Goal: Transaction & Acquisition: Purchase product/service

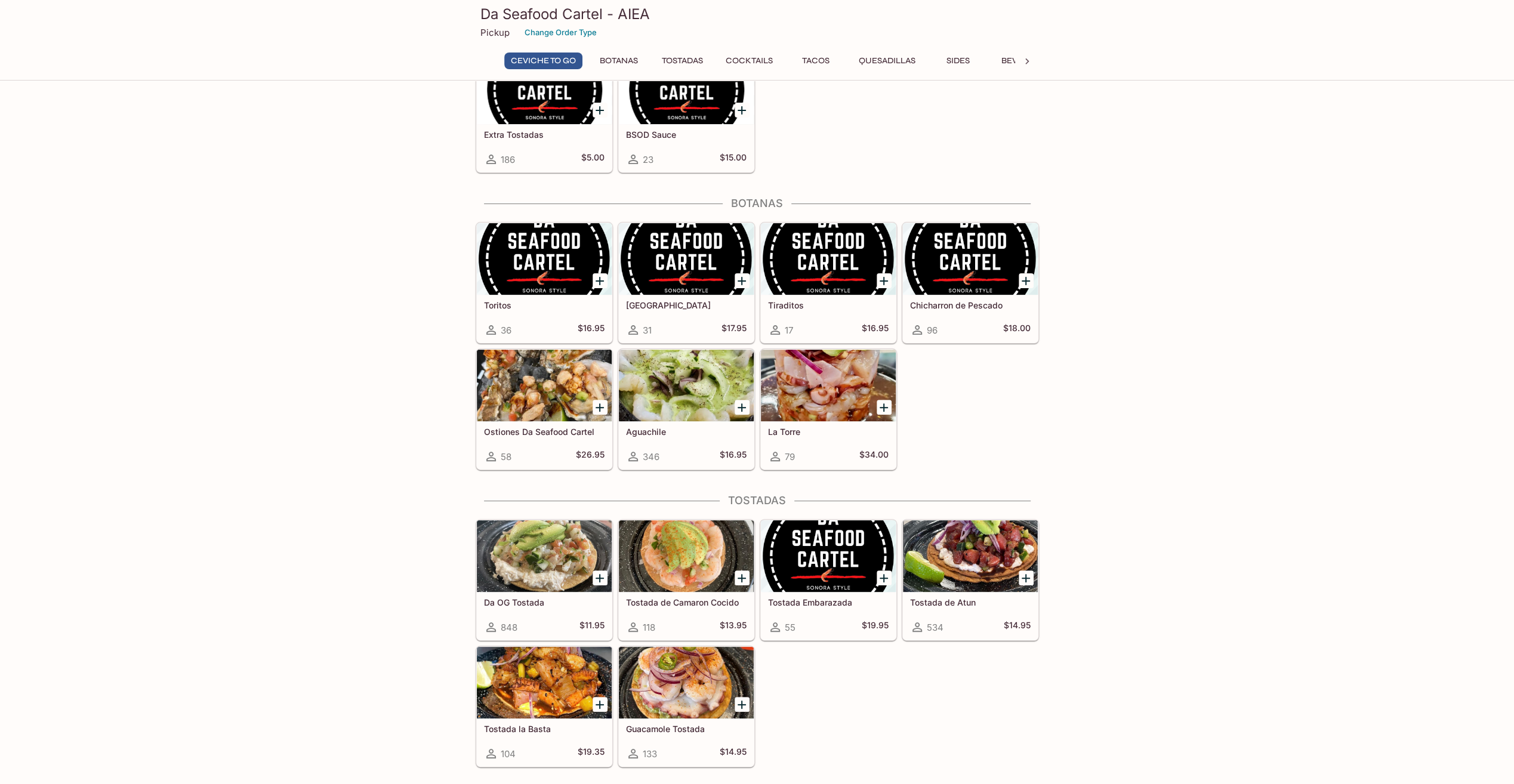
scroll to position [239, 0]
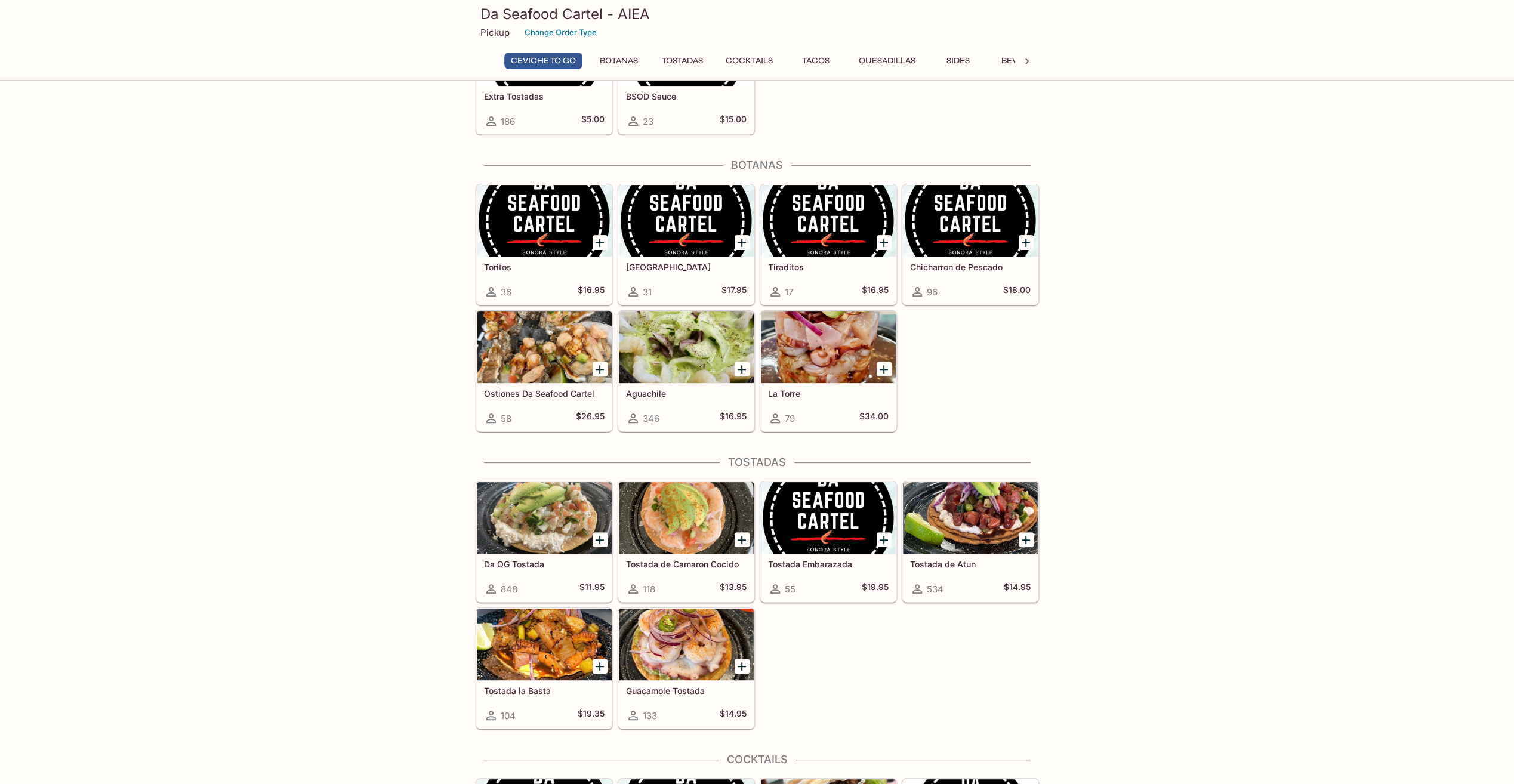
drag, startPoint x: 1155, startPoint y: 391, endPoint x: 1189, endPoint y: 243, distance: 151.9
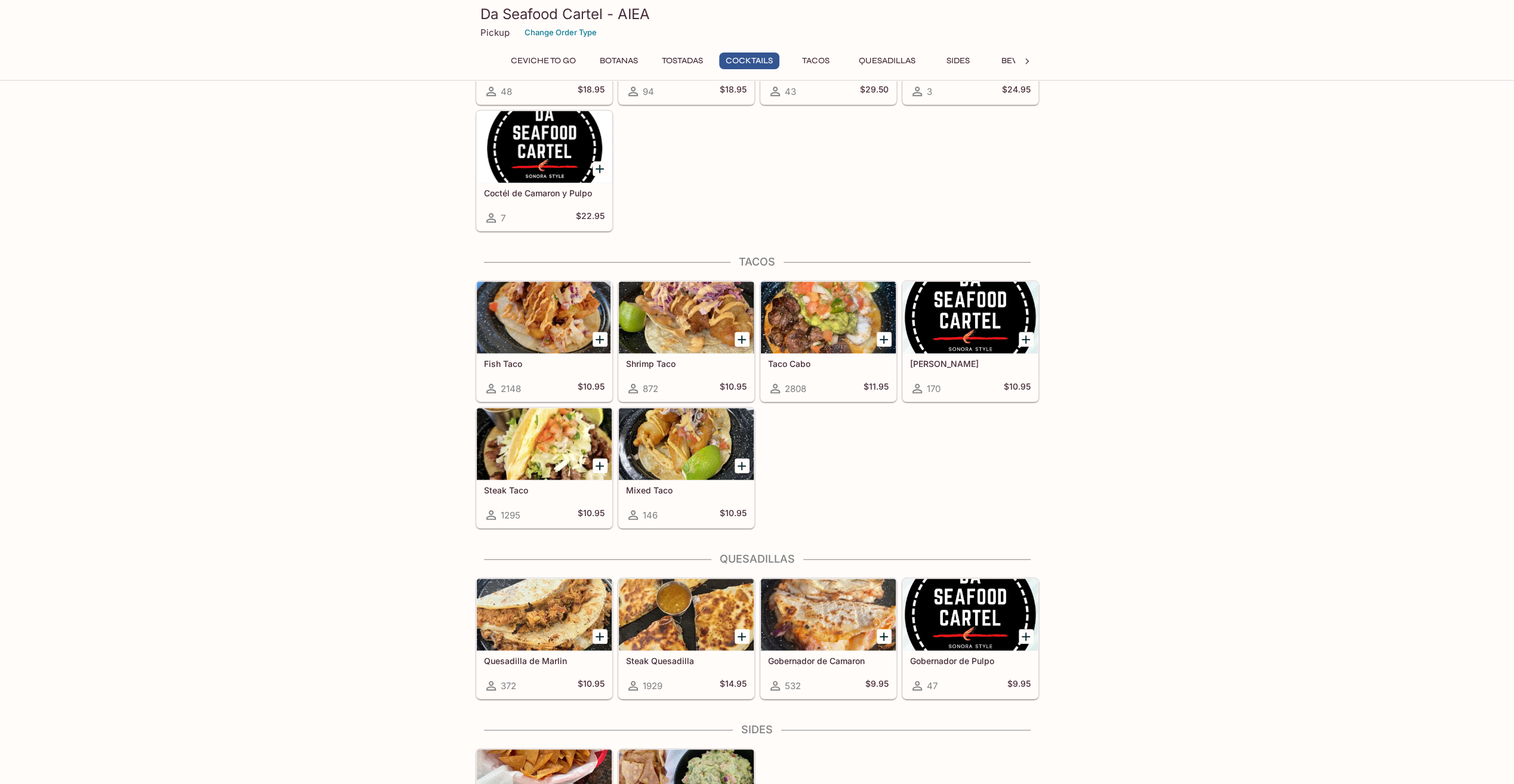
scroll to position [1032, 0]
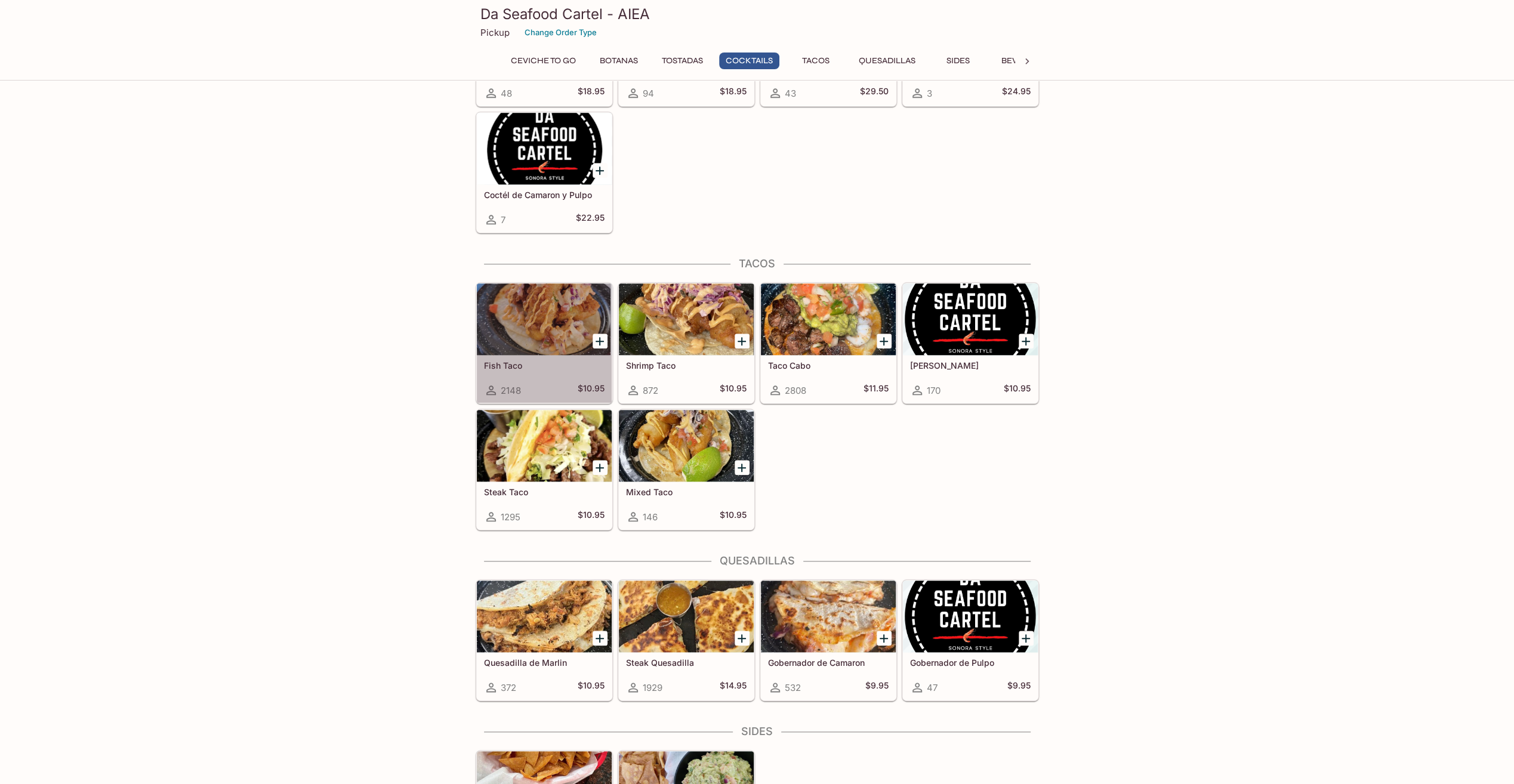
click at [536, 331] on div at bounding box center [544, 319] width 135 height 71
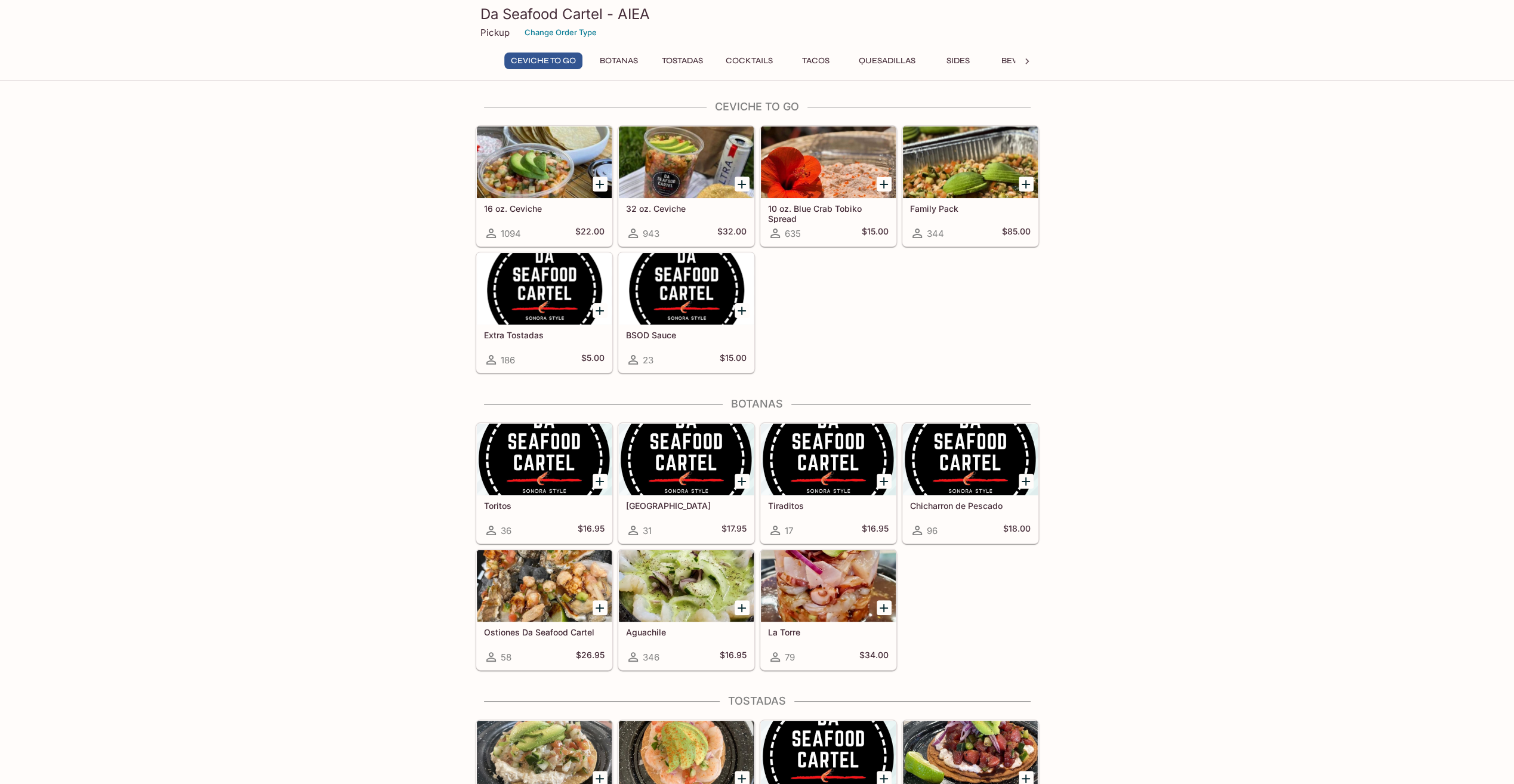
click at [893, 357] on div "16 oz. [PERSON_NAME] 1094 $22.00 32 oz. Ceviche 943 $32.00 10 oz. Blue Crab Tob…" at bounding box center [755, 247] width 568 height 253
click at [648, 173] on div at bounding box center [686, 162] width 135 height 71
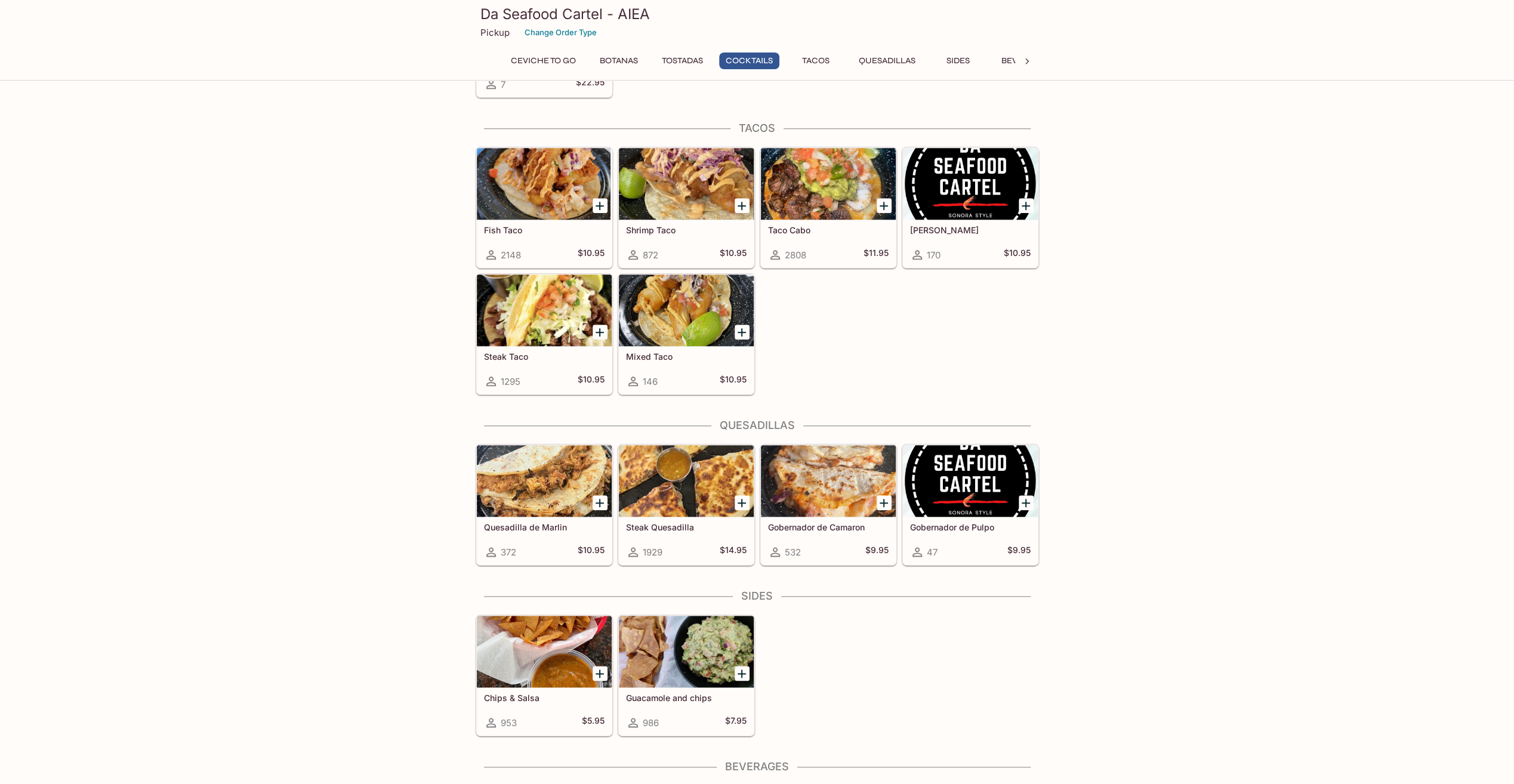
scroll to position [1194, 0]
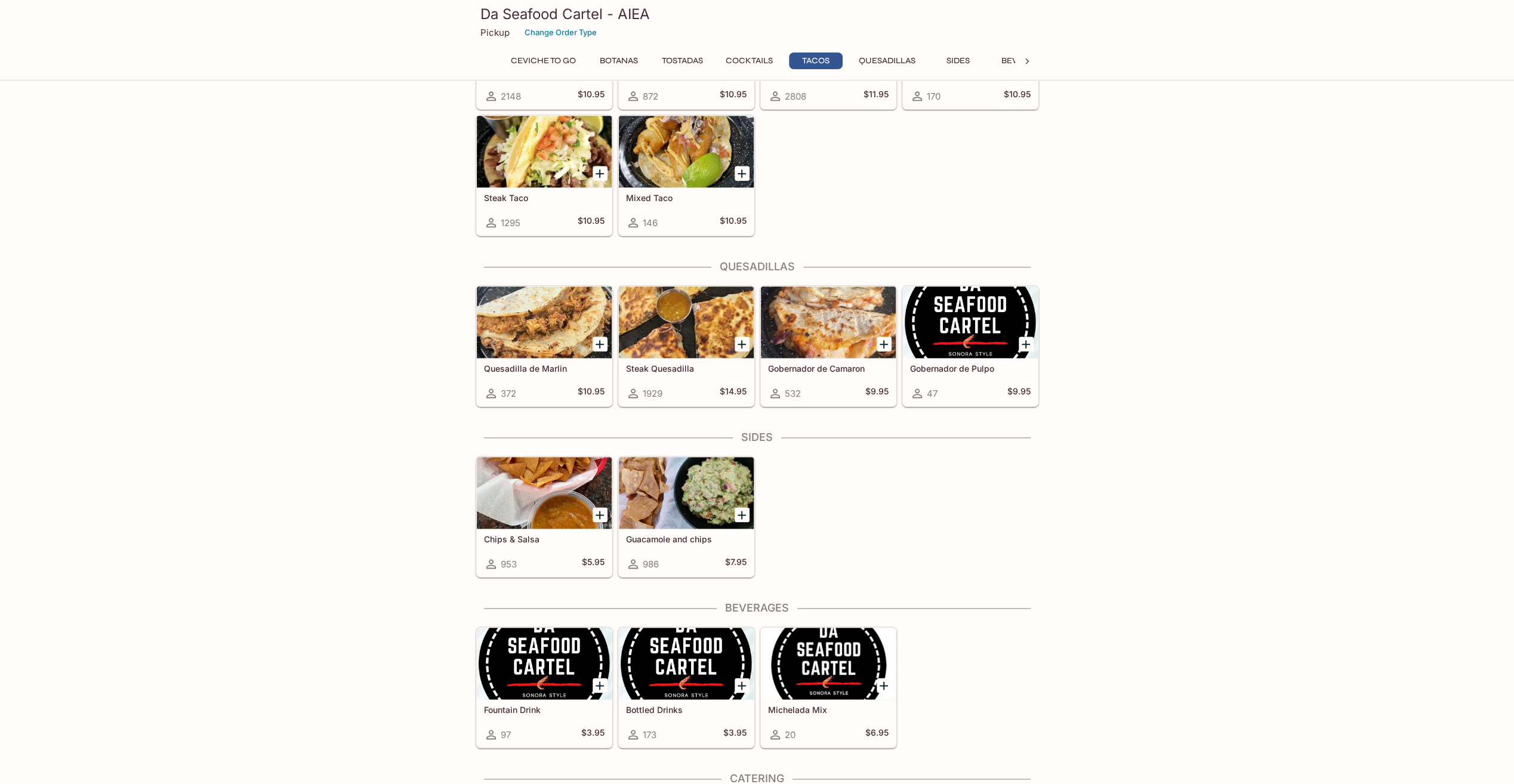
scroll to position [1449, 0]
